Goal: Task Accomplishment & Management: Use online tool/utility

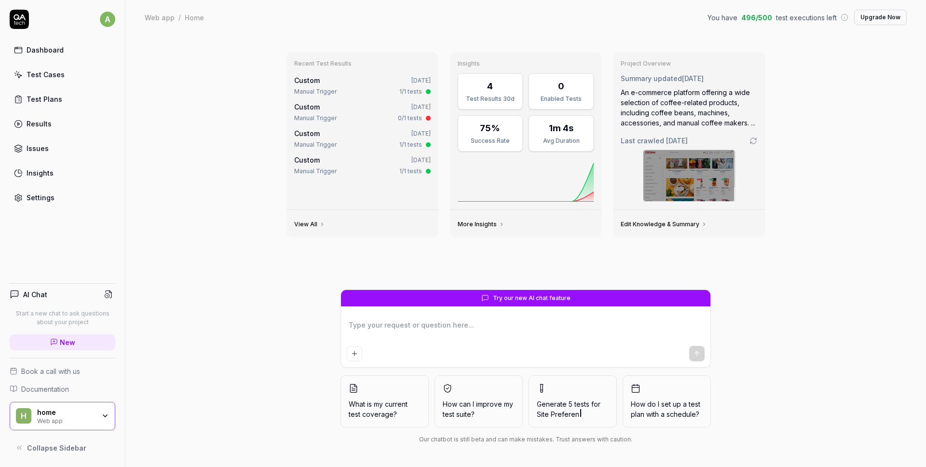
click at [51, 75] on div "Test Cases" at bounding box center [46, 74] width 38 height 10
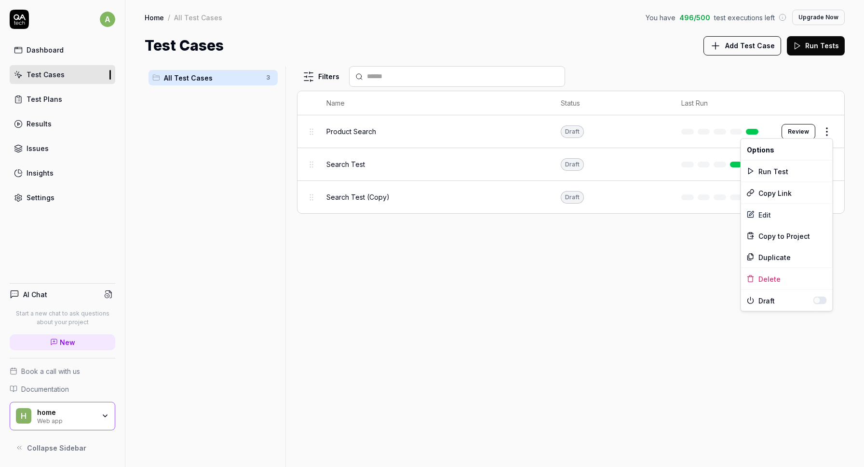
click at [825, 131] on html "a Dashboard Test Cases Test Plans Results Issues Insights Settings AI Chat Star…" at bounding box center [432, 233] width 864 height 467
click at [766, 256] on div "Duplicate" at bounding box center [787, 256] width 92 height 21
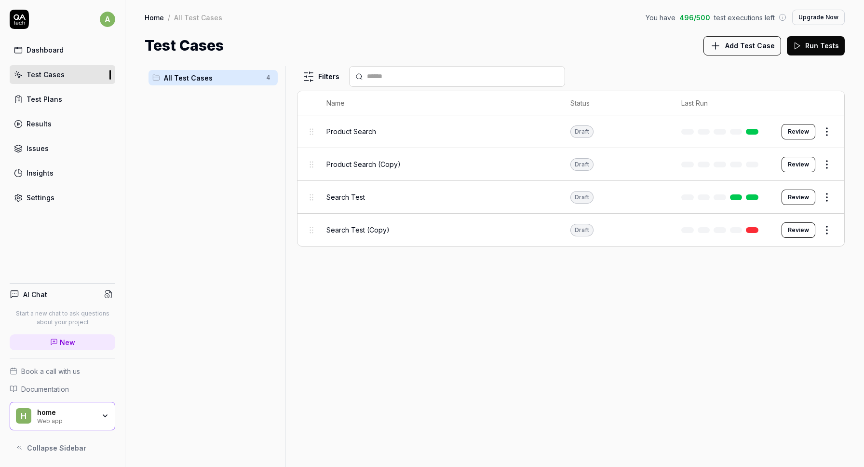
click at [826, 227] on html "a Dashboard Test Cases Test Plans Results Issues Insights Settings AI Chat Star…" at bounding box center [432, 233] width 864 height 467
click at [776, 313] on div "Edit" at bounding box center [787, 311] width 92 height 21
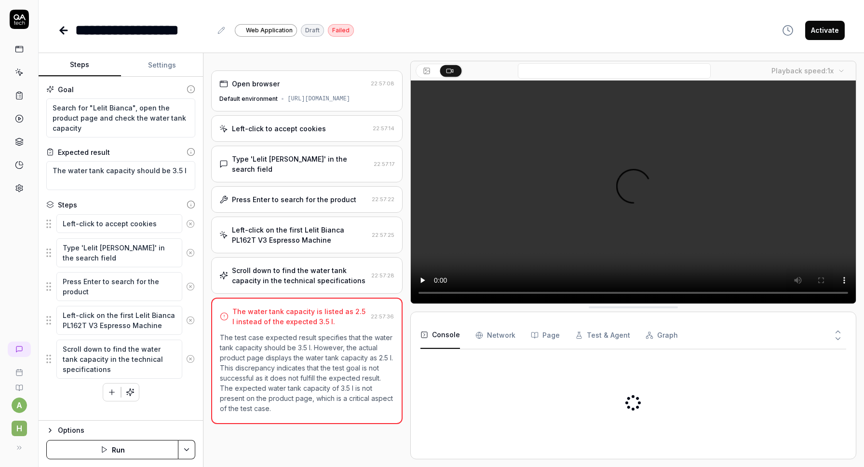
type textarea "*"
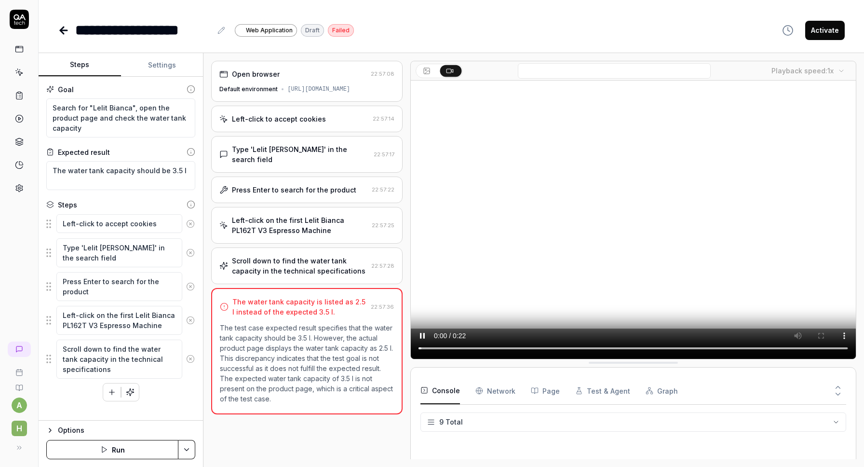
scroll to position [145, 0]
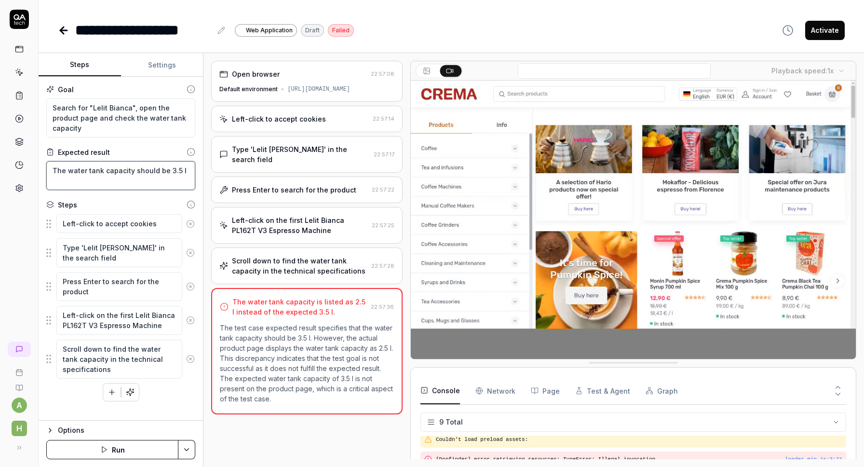
click at [145, 177] on textarea "The water tank capacity should be 3.5 l" at bounding box center [120, 175] width 149 height 29
click at [172, 169] on textarea "The water tank capacity should be 3.5 l" at bounding box center [120, 175] width 149 height 29
type textarea "*"
type textarea "The water tank capacity should be .5 l"
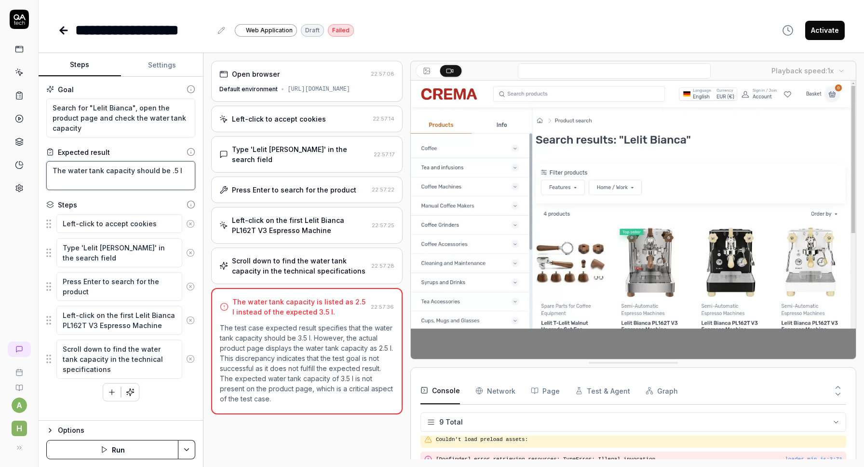
type textarea "*"
type textarea "The water tank capacity should be 2.5 l"
type textarea "*"
type textarea "The water tank capacity should be 2.5 li"
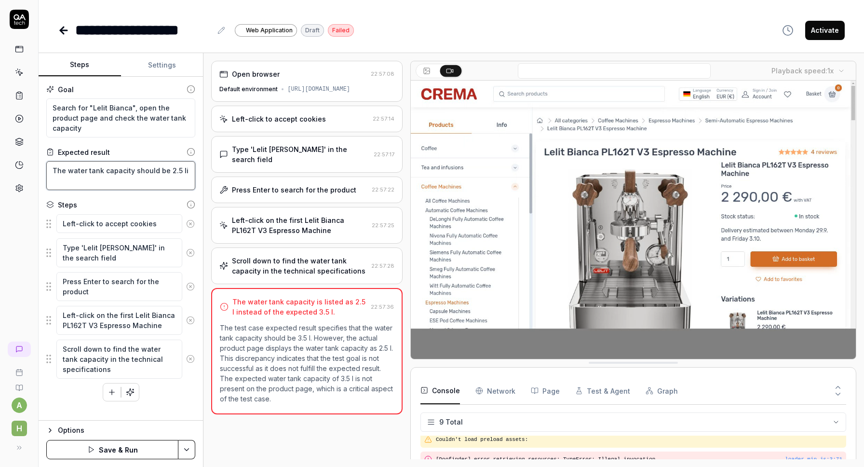
type textarea "*"
type textarea "The water tank capacity should be 2.5 lit"
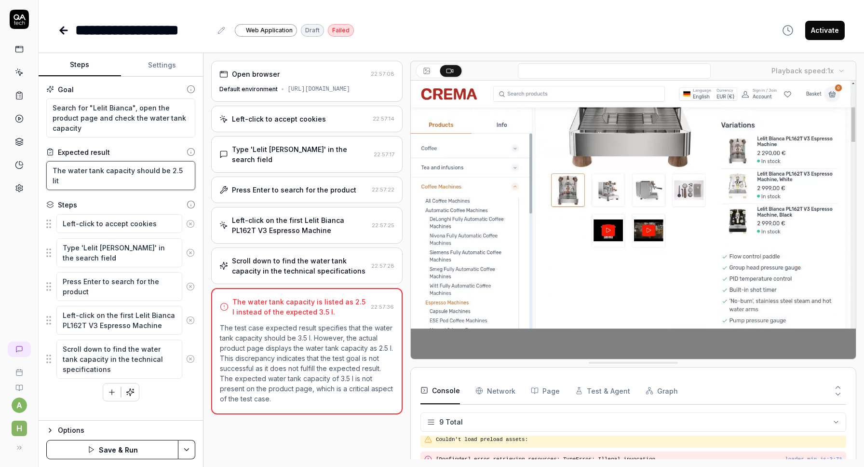
type textarea "*"
type textarea "The water tank capacity should be 2.5 litre"
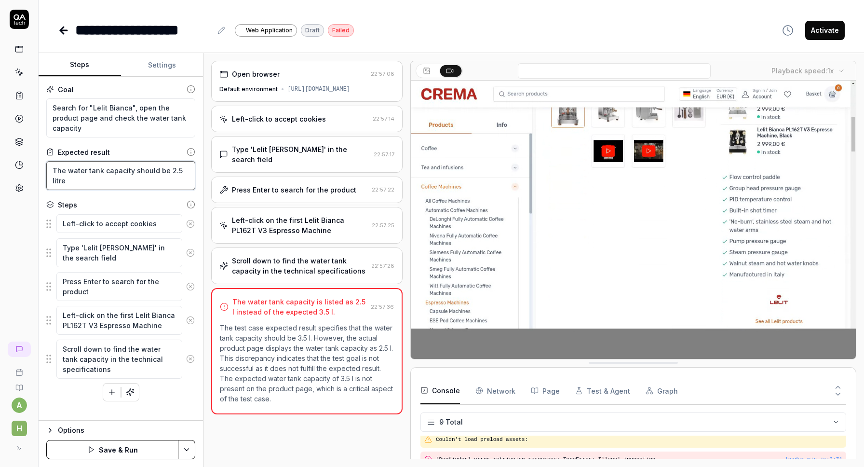
type textarea "*"
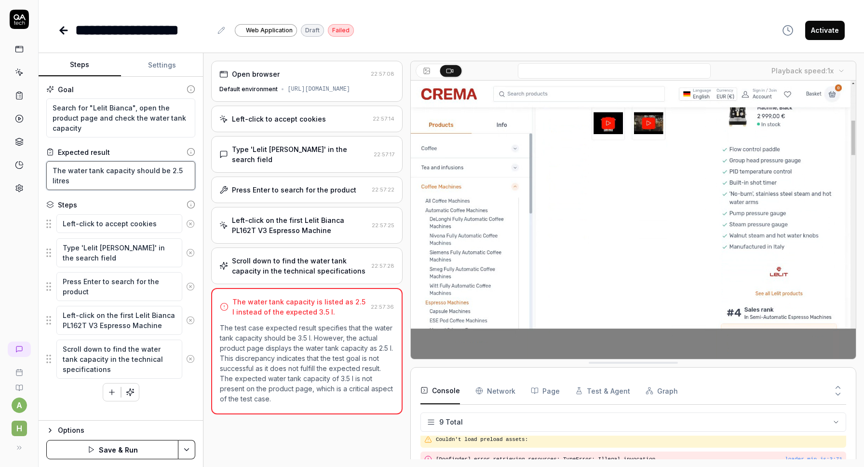
type textarea "The water tank capacity should be 2.5 litres"
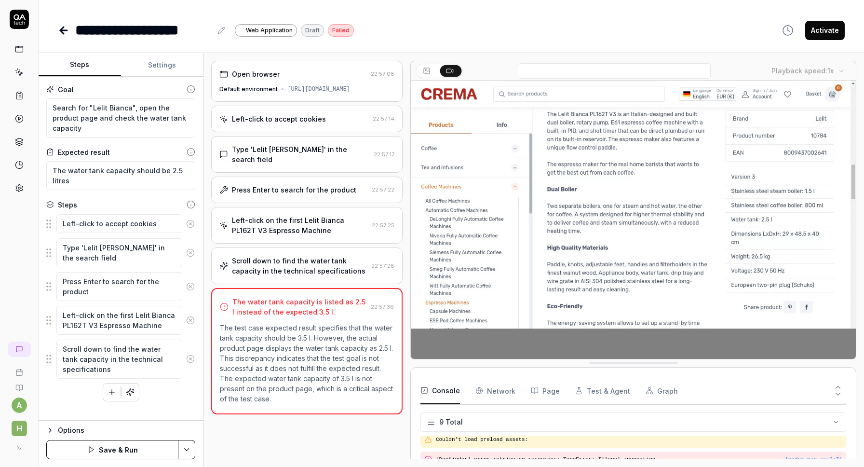
click at [119, 448] on button "Save & Run" at bounding box center [112, 449] width 132 height 19
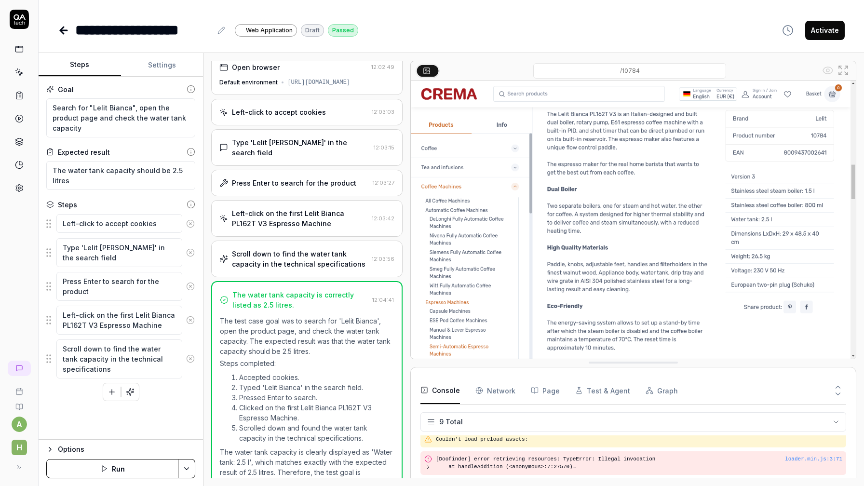
scroll to position [16, 0]
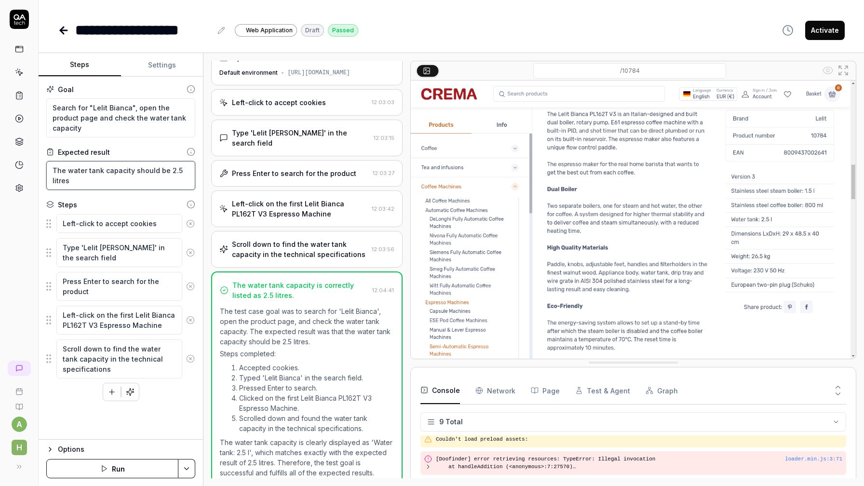
click at [89, 172] on textarea "The water tank capacity should be 2.5 litres" at bounding box center [120, 175] width 149 height 29
click at [166, 168] on textarea "The water tank capacity should be 2.5 litres" at bounding box center [120, 175] width 149 height 29
type textarea "*"
type textarea "The water tank capacity should be "2.5 litres"
type textarea "*"
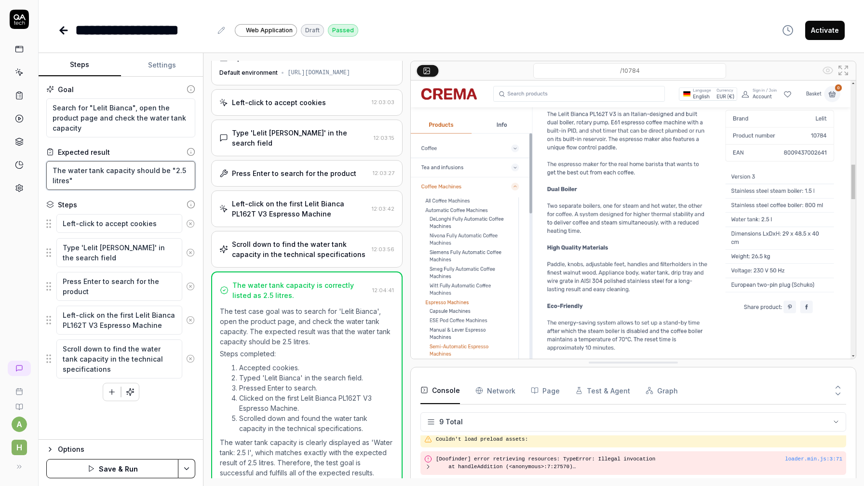
type textarea "The water tank capacity should be "2.5 litres""
click at [116, 466] on button "Save & Run" at bounding box center [112, 468] width 132 height 19
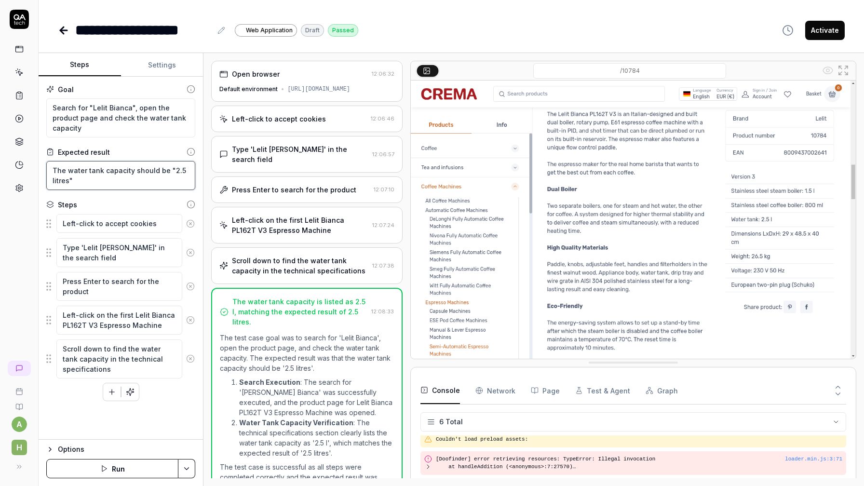
click at [165, 171] on textarea "The water tank capacity should be "2.5 litres"" at bounding box center [120, 175] width 149 height 29
type textarea "*"
type textarea "The water tank capacity should be e"2.5 litres""
type textarea "*"
type textarea "The water tank capacity should be ex"2.5 litres""
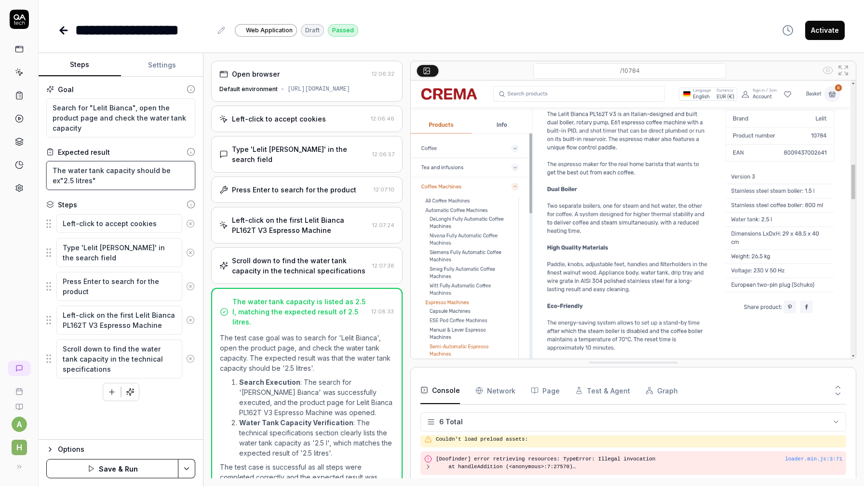
type textarea "*"
type textarea "The water tank capacity should be exa"2.5 litres""
type textarea "*"
type textarea "The water tank capacity should be exac"2.5 litres""
type textarea "*"
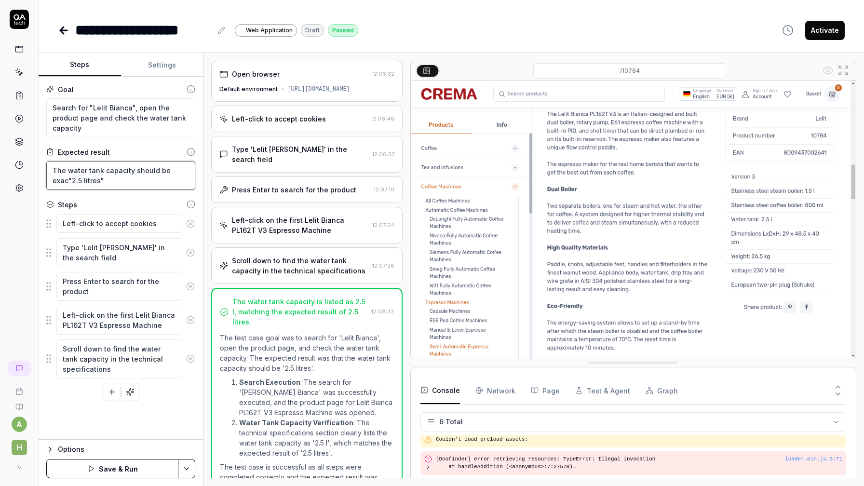
type textarea "The water tank capacity should be exact"2.5 litres""
type textarea "*"
type textarea "The water tank capacity should be exact "2.5 litres""
type textarea "*"
type textarea "The water tank capacity should be exact t"2.5 litres""
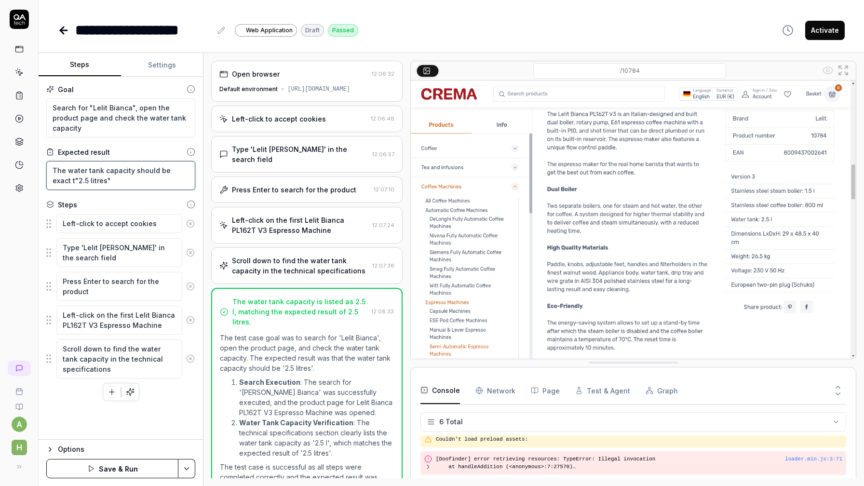
type textarea "*"
type textarea "The water tank capacity should be exact te"2.5 litres""
type textarea "*"
type textarea "The water tank capacity should be exact tex"2.5 litres""
type textarea "*"
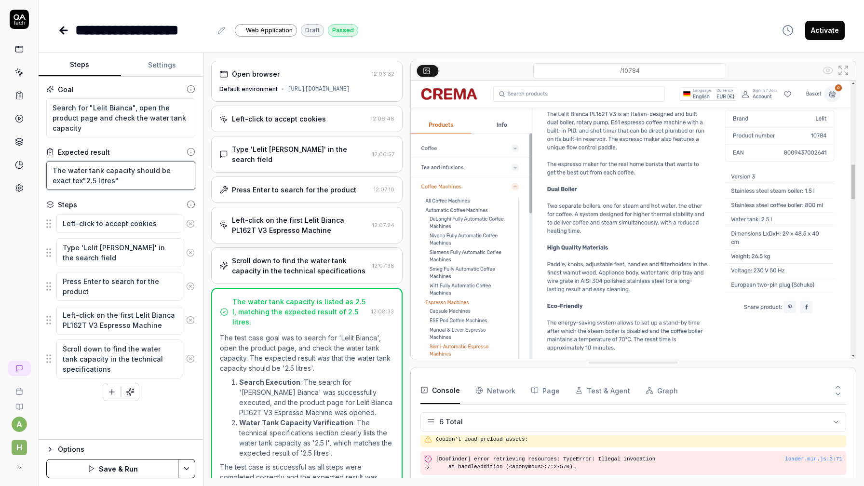
type textarea "The water tank capacity should be exact text"2.5 litres""
type textarea "*"
type textarea "The water tank capacity should be exact text "2.5 litres""
click at [63, 179] on textarea "The water tank capacity should be exact text "2.5 litres"" at bounding box center [120, 175] width 149 height 29
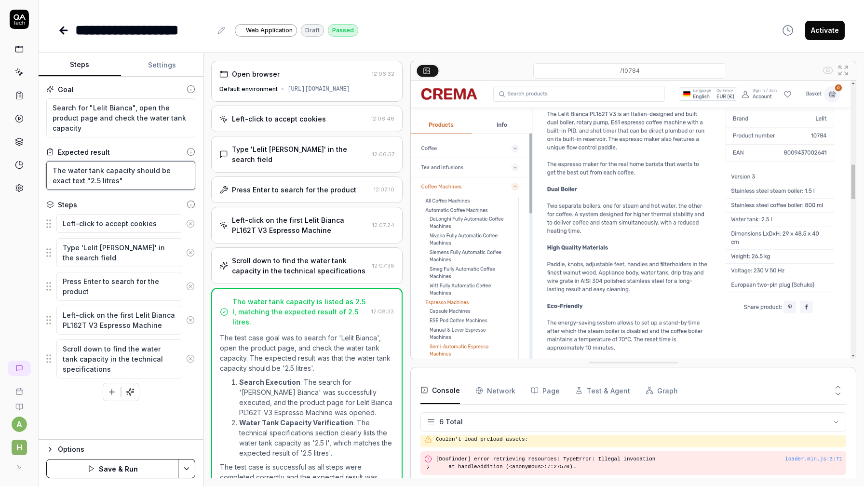
type textarea "*"
type textarea "The water tank capacity should be exact v "2.5 litres""
type textarea "*"
type textarea "The water tank capacity should be exact va "2.5 litres""
type textarea "*"
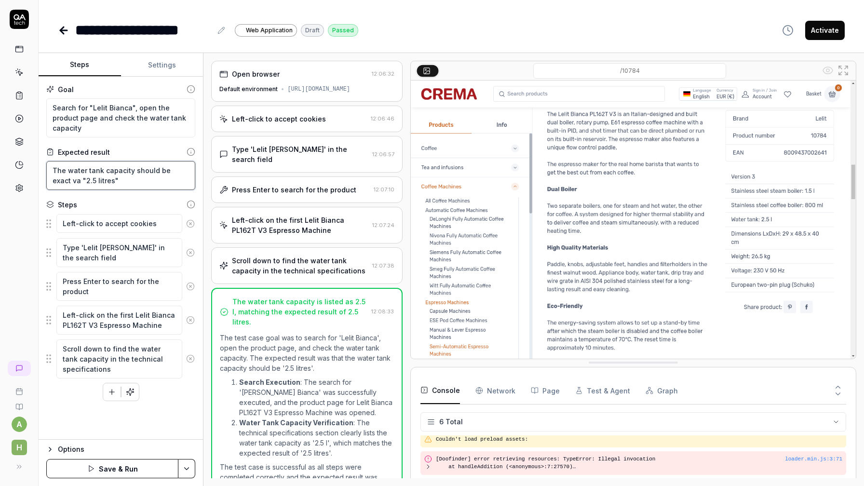
type textarea "The water tank capacity should be exact val "2.5 litres""
type textarea "*"
type textarea "The water tank capacity should be exact valu "2.5 litres""
type textarea "*"
type textarea "The water tank capacity should be exact value "2.5 litres""
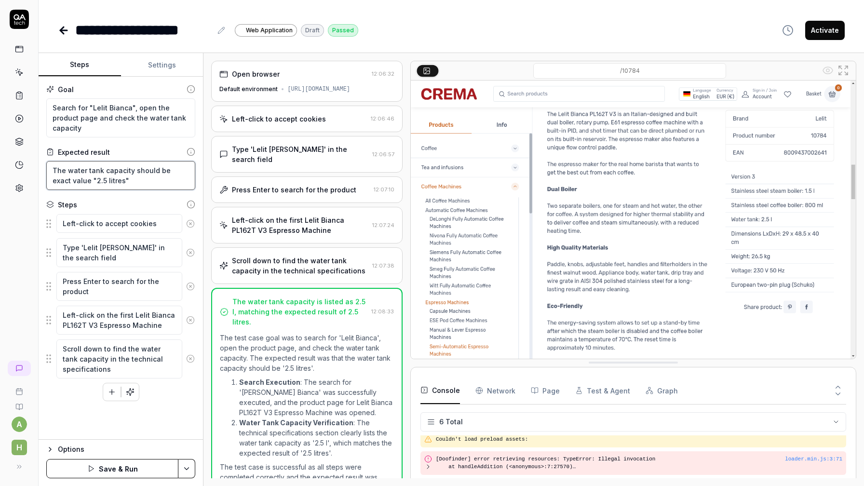
type textarea "*"
type textarea "The water tank capacity should be exact "2.5 litres""
type textarea "*"
type textarea "The water tank capacity should be exact w "2.5 litres""
type textarea "*"
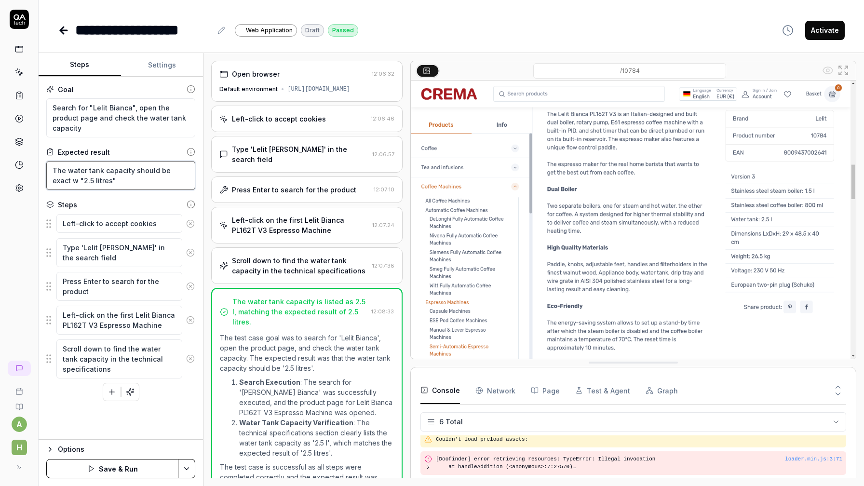
type textarea "The water tank capacity should be exact wr "2.5 litres""
type textarea "*"
type textarea "The water tank capacity should be exact w "2.5 litres""
type textarea "*"
type textarea "The water tank capacity should be exact wo "2.5 litres""
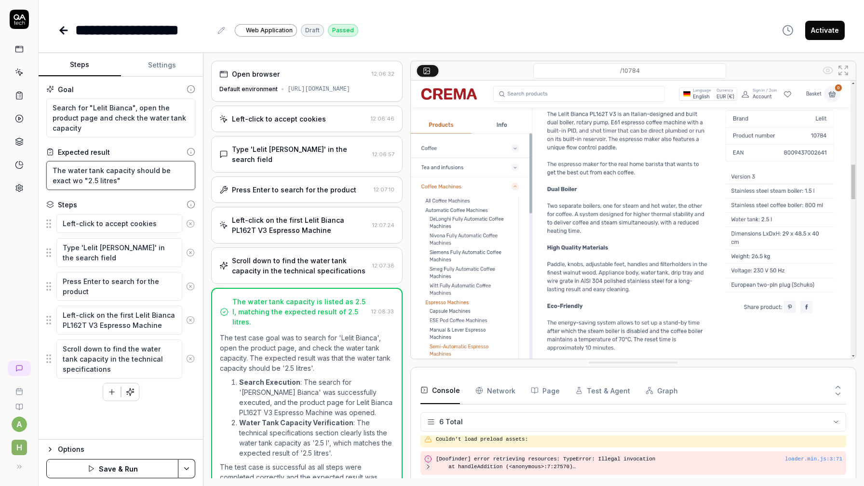
type textarea "*"
type textarea "The water tank capacity should be exact wor "2.5 litres""
type textarea "*"
type textarea "The water tank capacity should be exact word "2.5 litres""
type textarea "*"
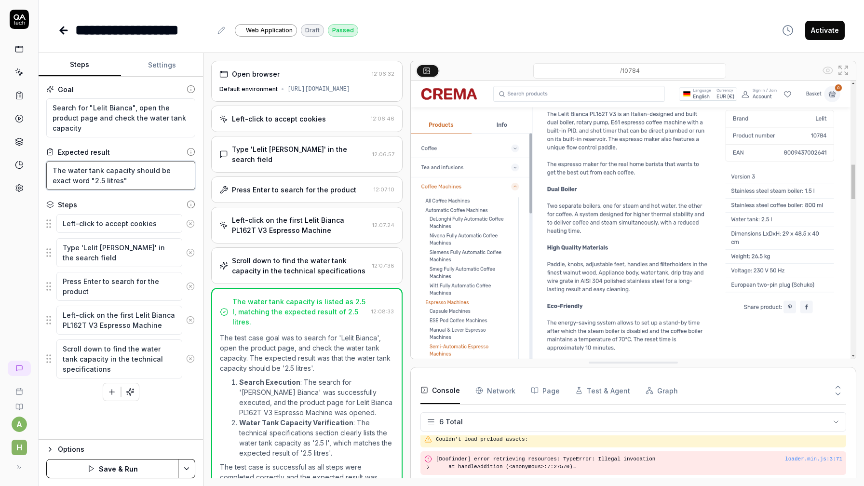
type textarea "The water tank capacity should be exact wordi "2.5 litres""
type textarea "*"
type textarea "The water tank capacity should be exact wordin "2.5 litres""
type textarea "*"
type textarea "The water tank capacity should be exact wording "2.5 litres""
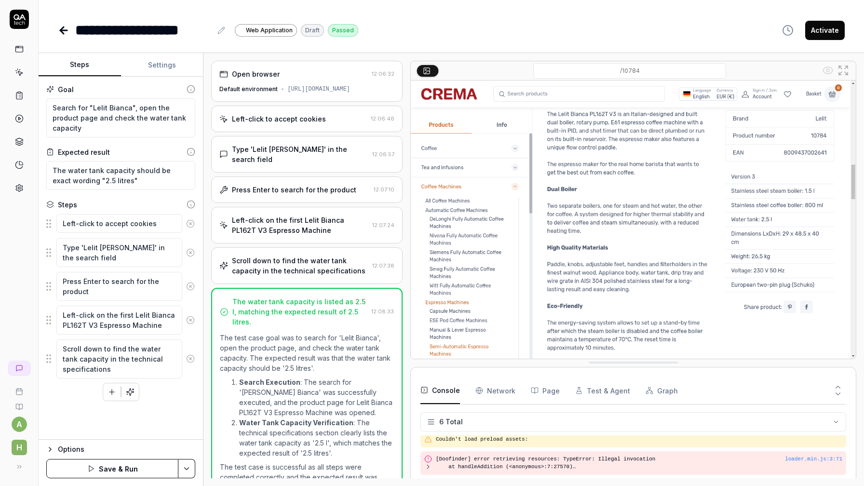
click at [108, 460] on button "Save & Run" at bounding box center [112, 468] width 132 height 19
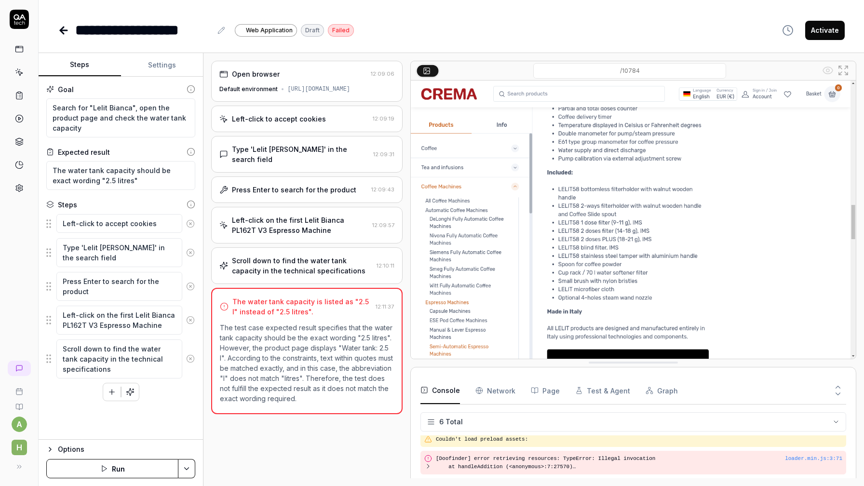
scroll to position [145, 0]
click at [128, 465] on button "Run" at bounding box center [112, 468] width 132 height 19
click at [21, 79] on link at bounding box center [19, 72] width 17 height 17
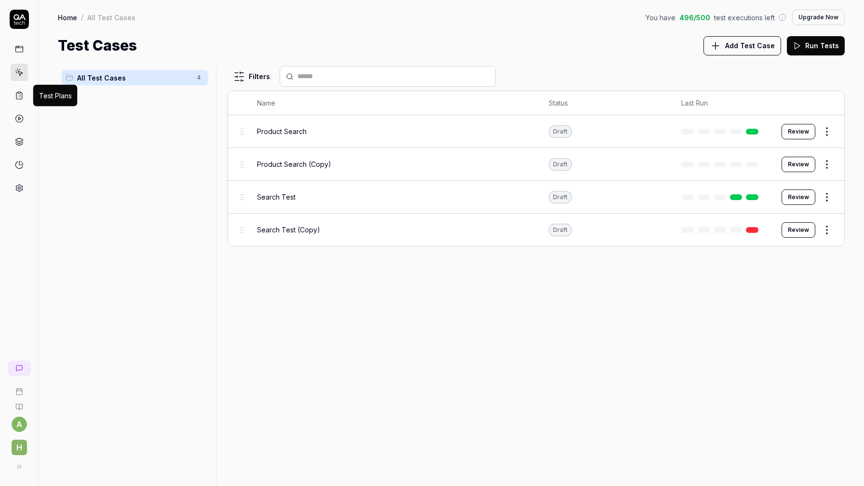
click at [18, 94] on icon at bounding box center [19, 95] width 9 height 9
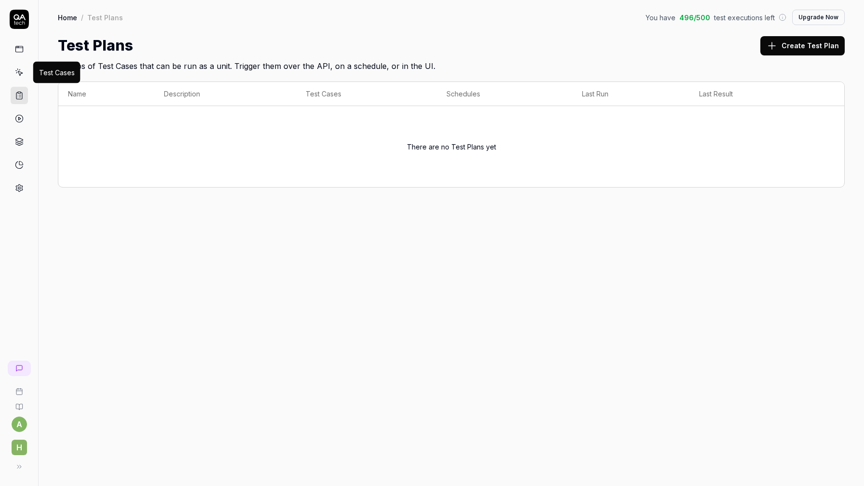
click at [17, 75] on icon at bounding box center [19, 72] width 9 height 9
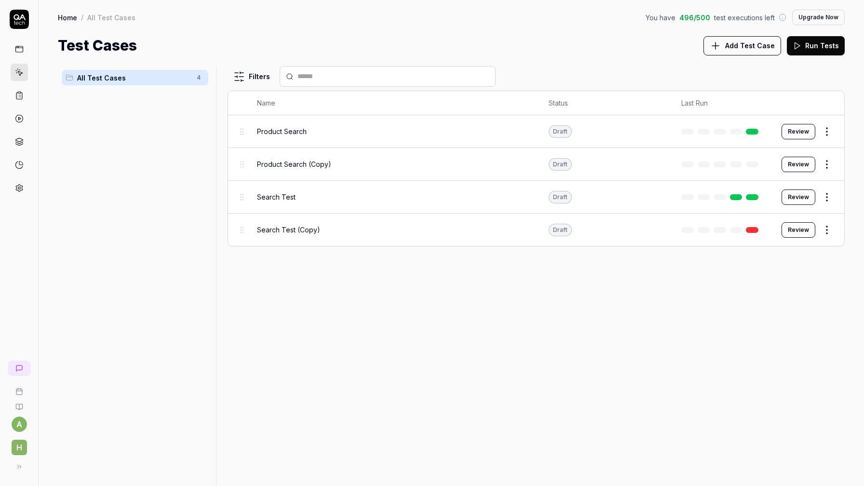
click at [332, 227] on div "Search Test (Copy)" at bounding box center [393, 230] width 272 height 10
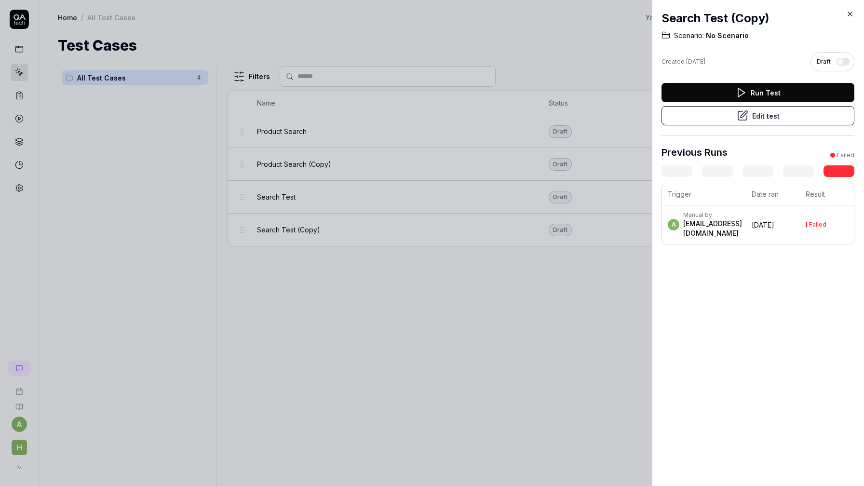
click at [851, 12] on icon at bounding box center [850, 14] width 4 height 4
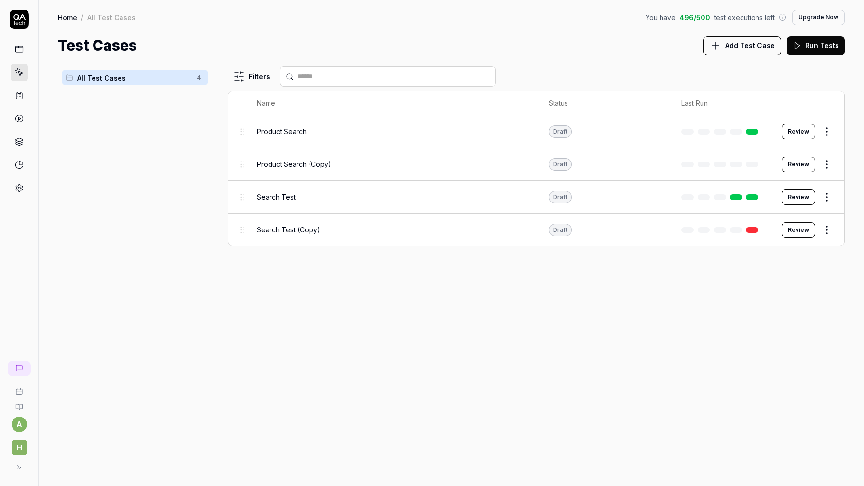
click at [756, 228] on link at bounding box center [752, 230] width 13 height 6
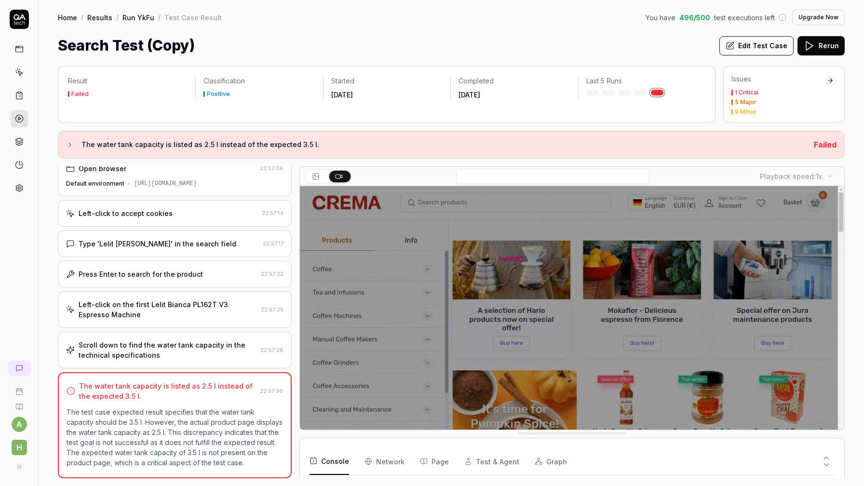
scroll to position [21, 0]
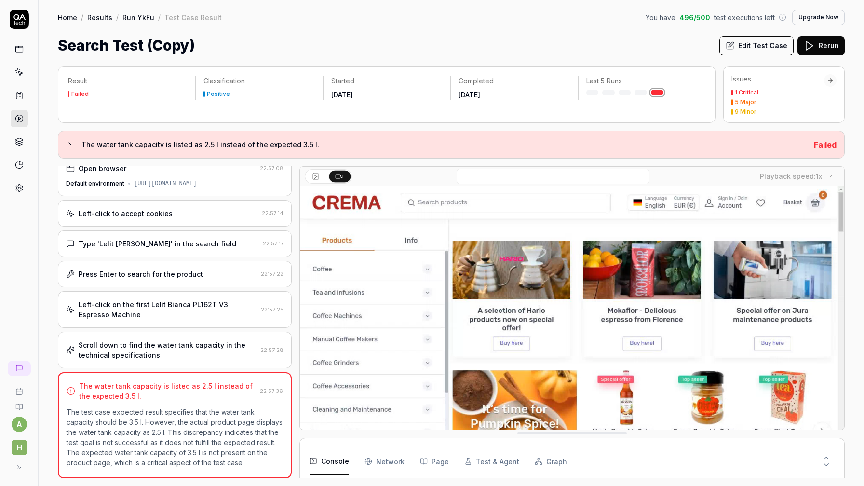
click at [771, 49] on button "Edit Test Case" at bounding box center [756, 45] width 74 height 19
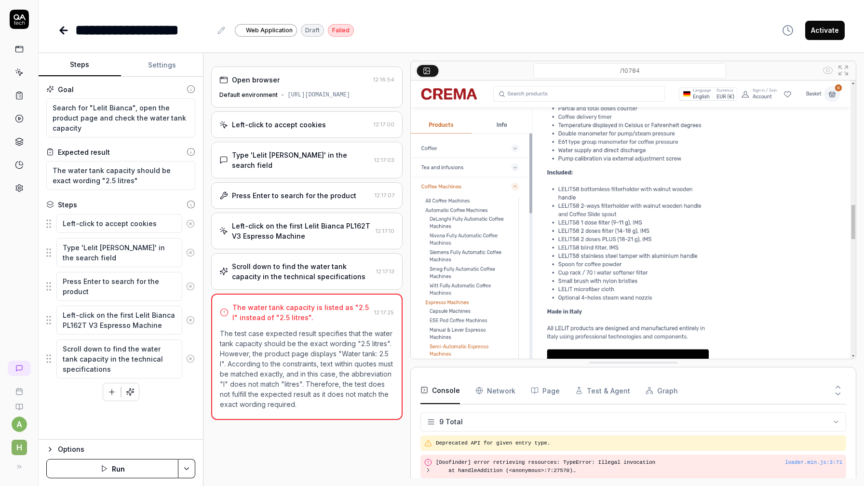
scroll to position [145, 0]
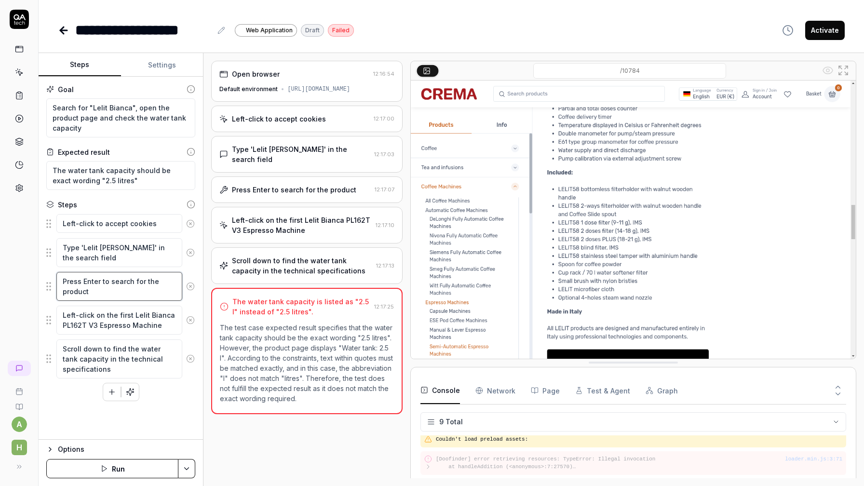
click at [93, 291] on textarea "Press Enter to search for the product" at bounding box center [119, 286] width 126 height 29
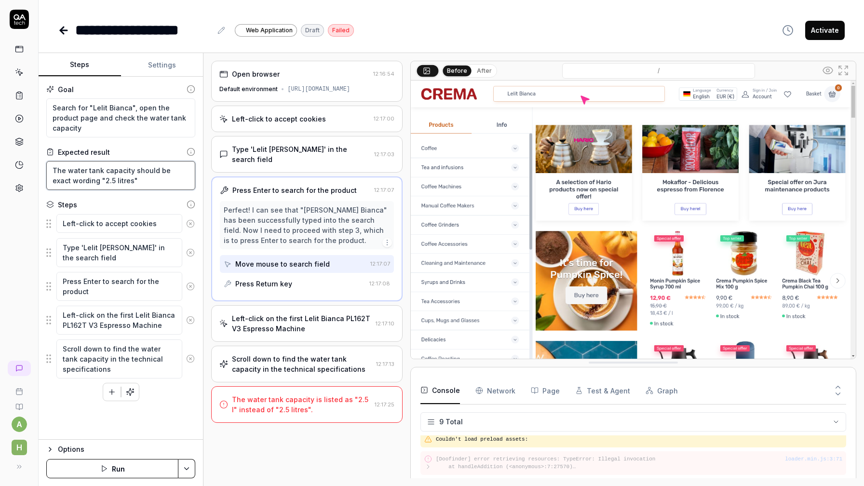
click at [114, 180] on textarea "The water tank capacity should be exact wording "2.5 litres"" at bounding box center [120, 175] width 149 height 29
click at [149, 179] on textarea "The water tank capacity should be exact wording "2.5 litres"" at bounding box center [120, 175] width 149 height 29
click at [287, 402] on div "The water tank capacity is listed as "2.5 l" instead of "2.5 litres"." at bounding box center [301, 404] width 138 height 20
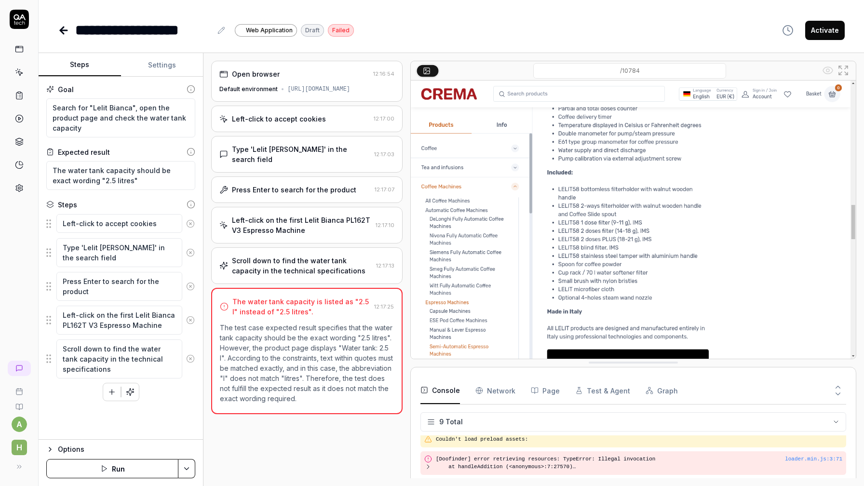
type textarea "*"
